Goal: Check status: Check status

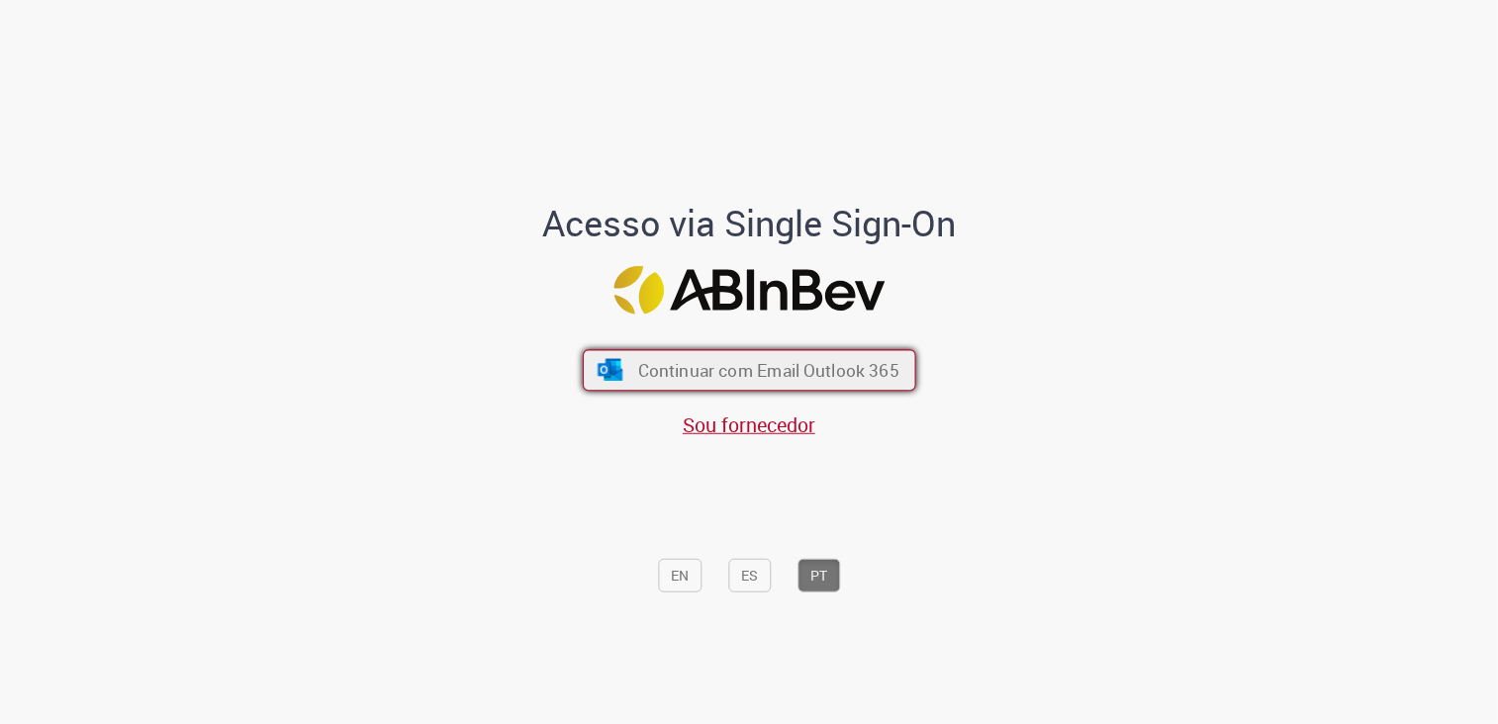
click at [831, 367] on span "Continuar com Email Outlook 365" at bounding box center [767, 370] width 261 height 23
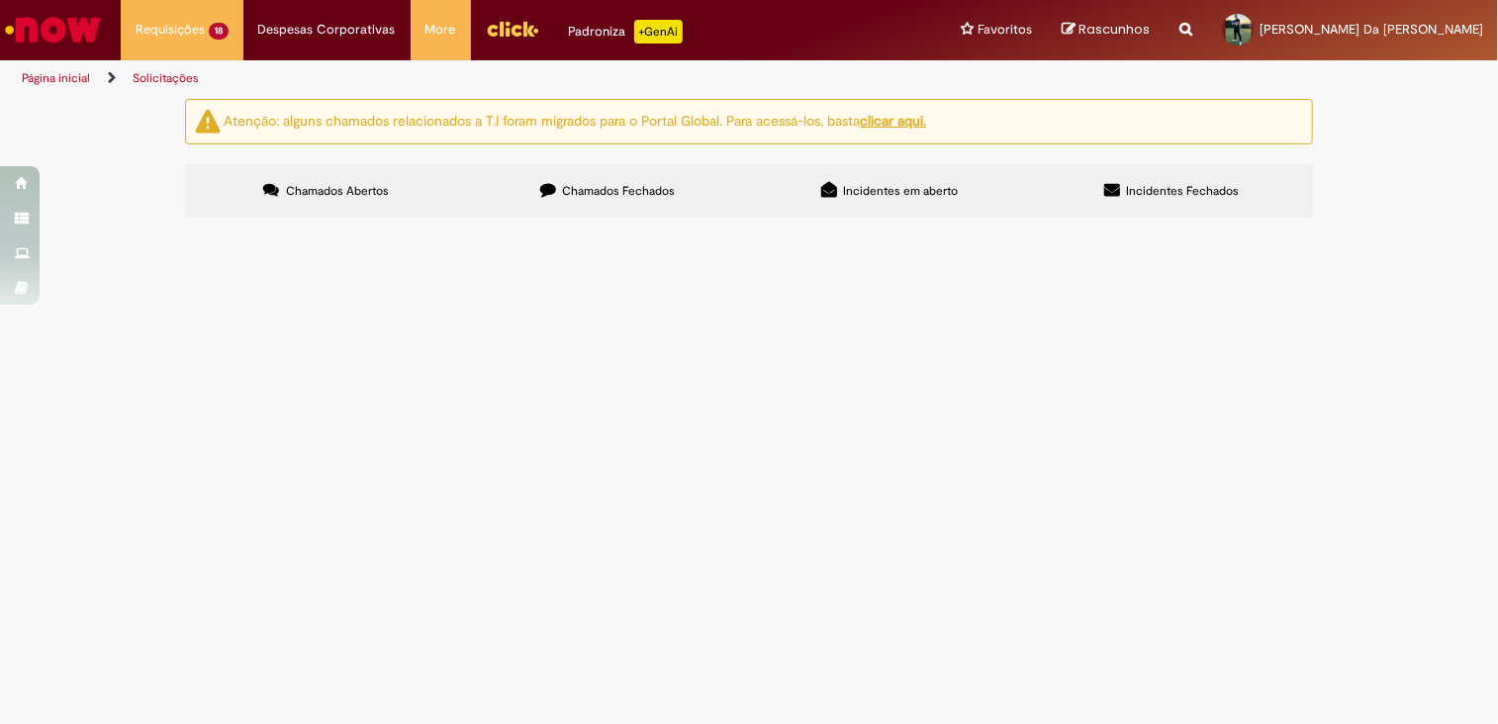
click at [0, 0] on span "Tratamento de RC Emergencial D+1" at bounding box center [0, 0] width 0 height 0
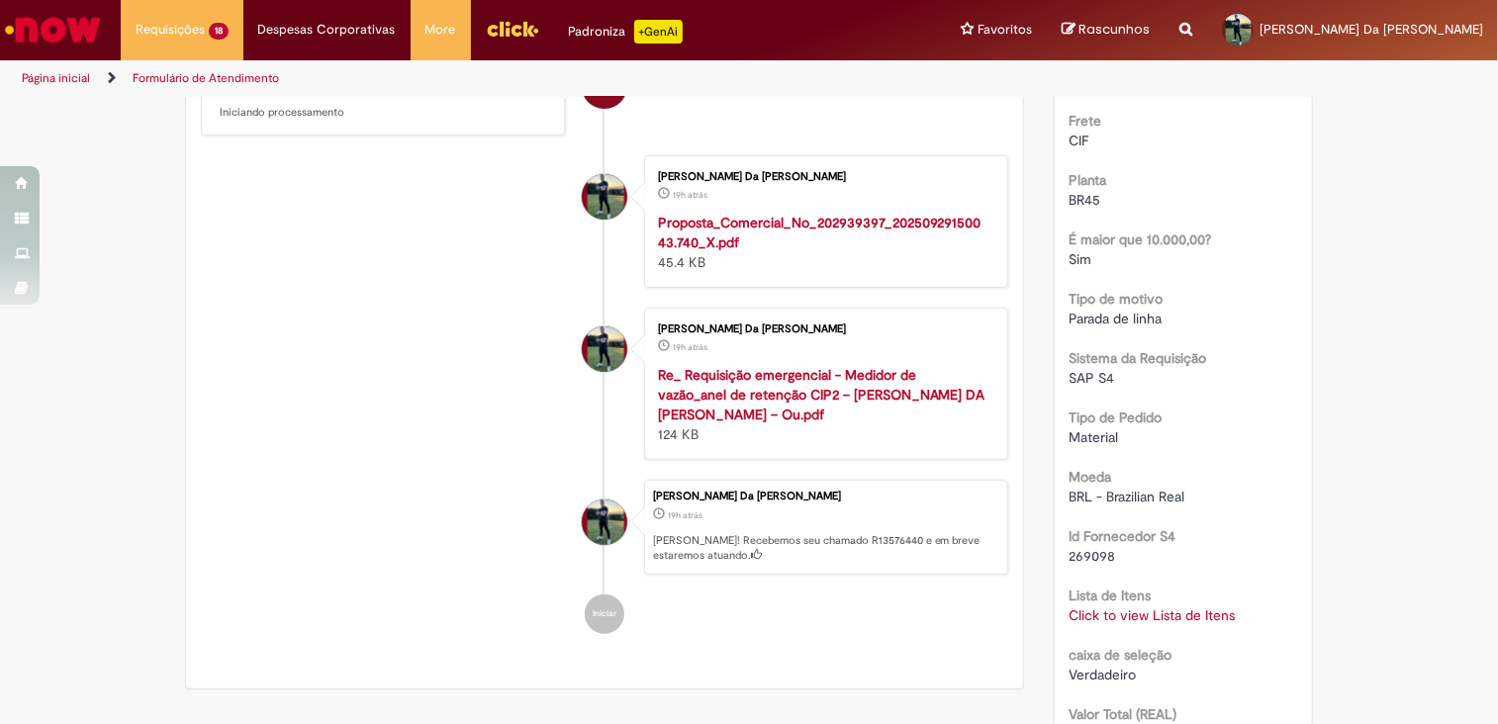
scroll to position [495, 0]
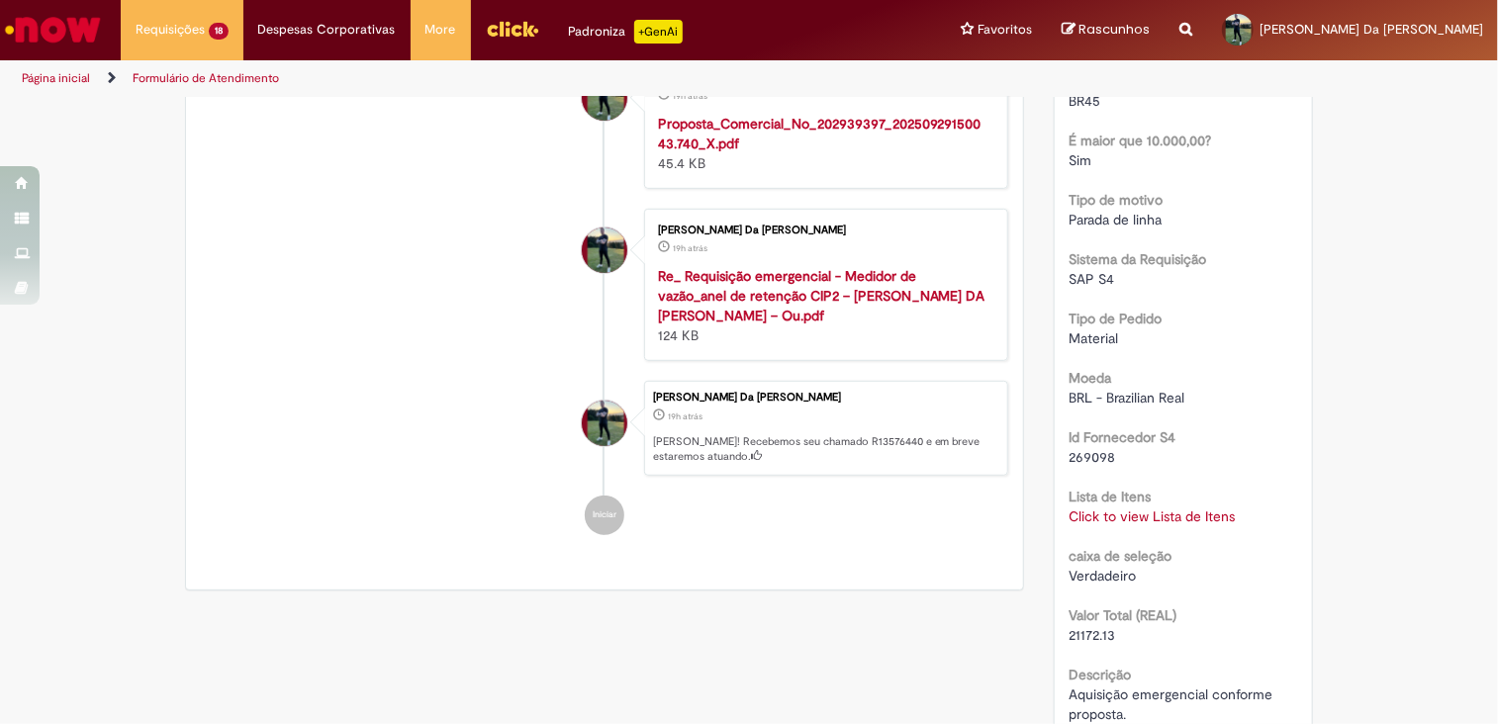
click at [1116, 513] on link "Click to view Lista de Itens" at bounding box center [1153, 517] width 166 height 18
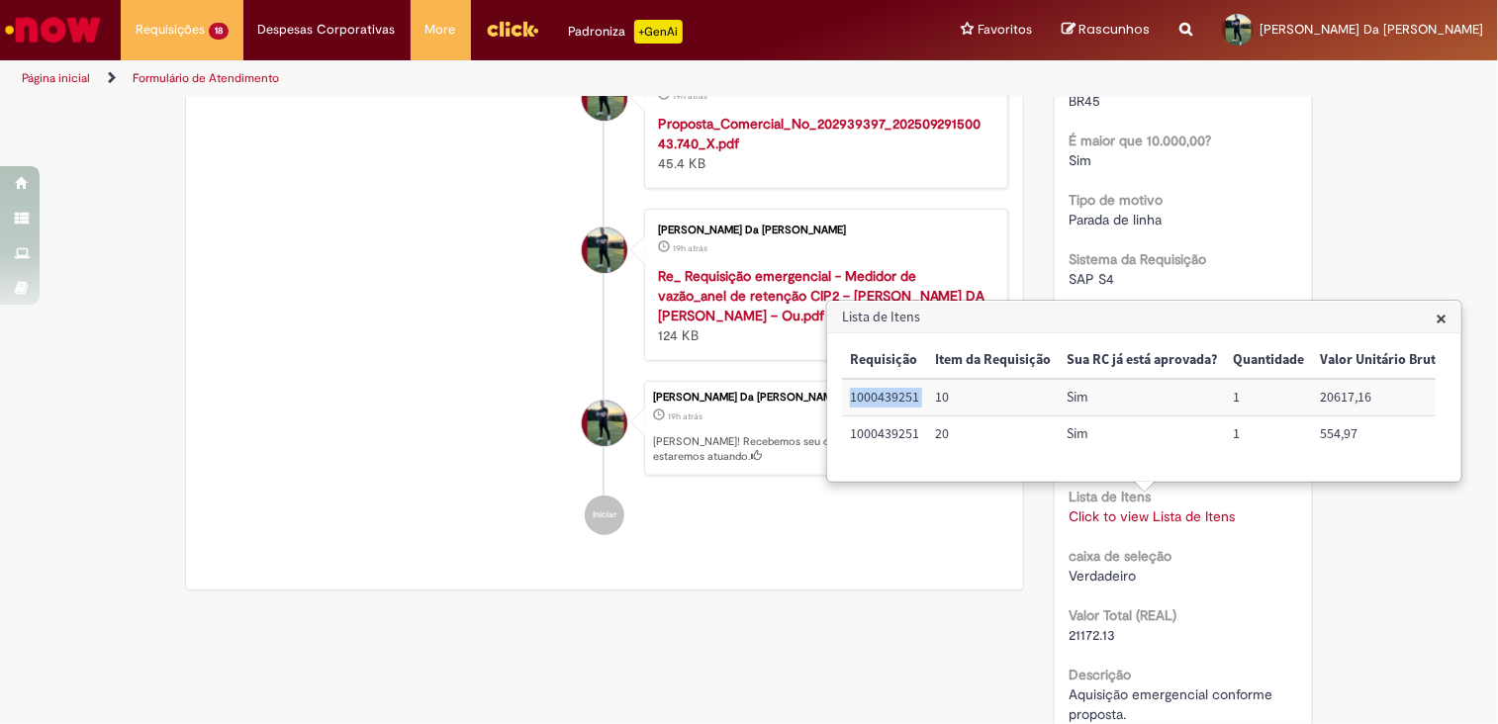
drag, startPoint x: 929, startPoint y: 396, endPoint x: 844, endPoint y: 397, distance: 85.1
click at [842, 396] on tr "1000439251 10 Sim 1 20617,16 4% 9,75% 90261011" at bounding box center [1231, 397] width 779 height 37
copy td "1000439251"
click at [642, 673] on div "Verificar Código [PERSON_NAME] Aguardando Aprovação Aguardando atendimento Soli…" at bounding box center [749, 486] width 1158 height 1765
click at [1445, 322] on span "×" at bounding box center [1441, 318] width 11 height 27
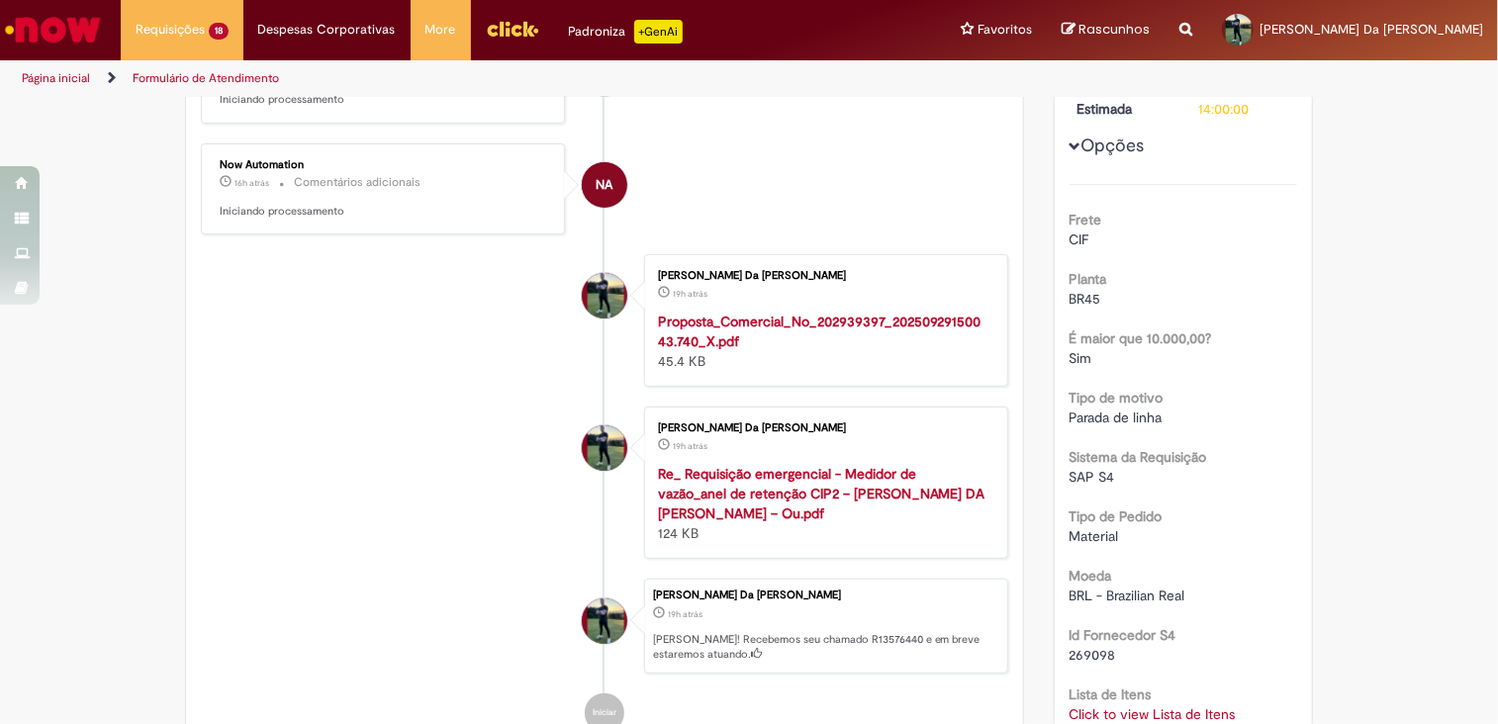
scroll to position [0, 0]
